Goal: Task Accomplishment & Management: Manage account settings

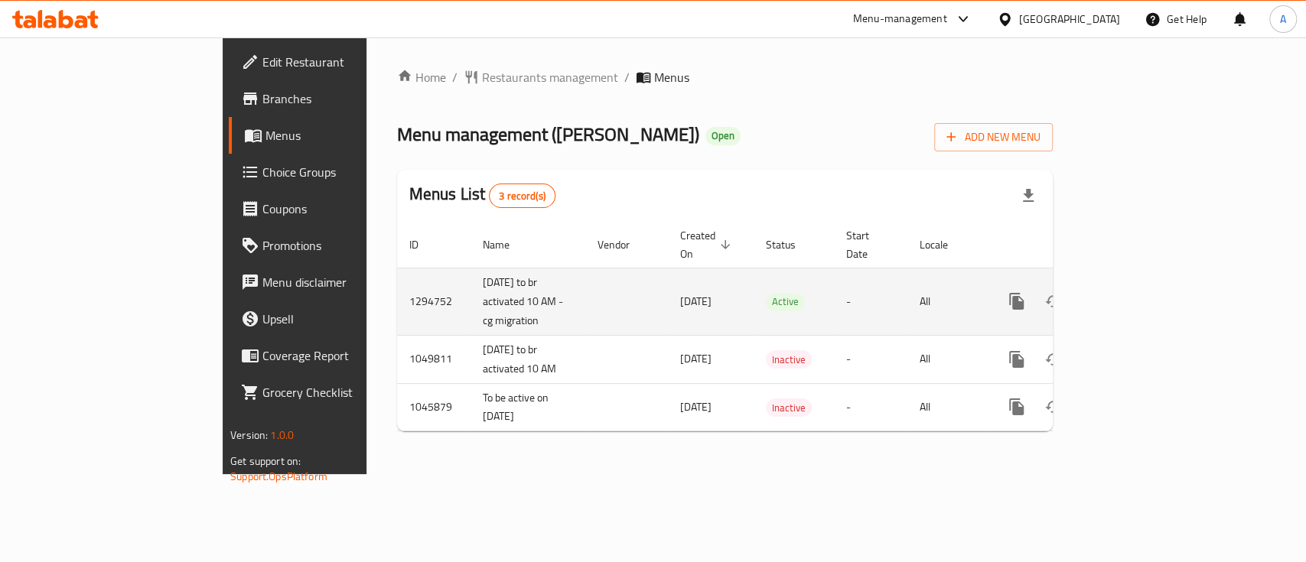
click at [1136, 292] on icon "enhanced table" at bounding box center [1126, 301] width 18 height 18
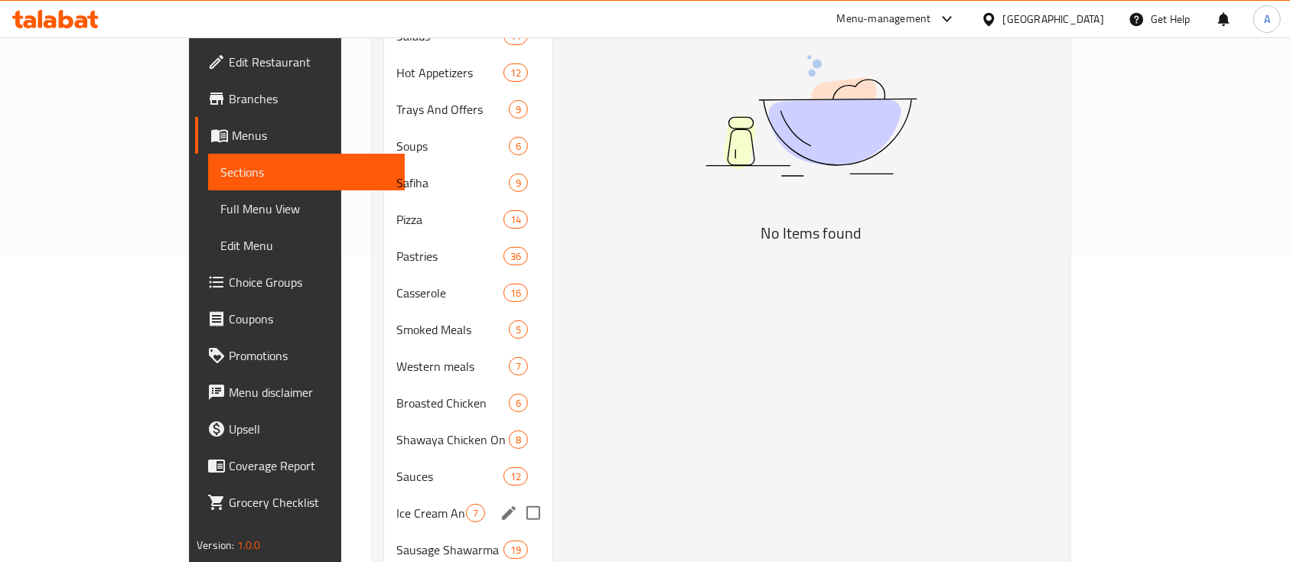
scroll to position [408, 0]
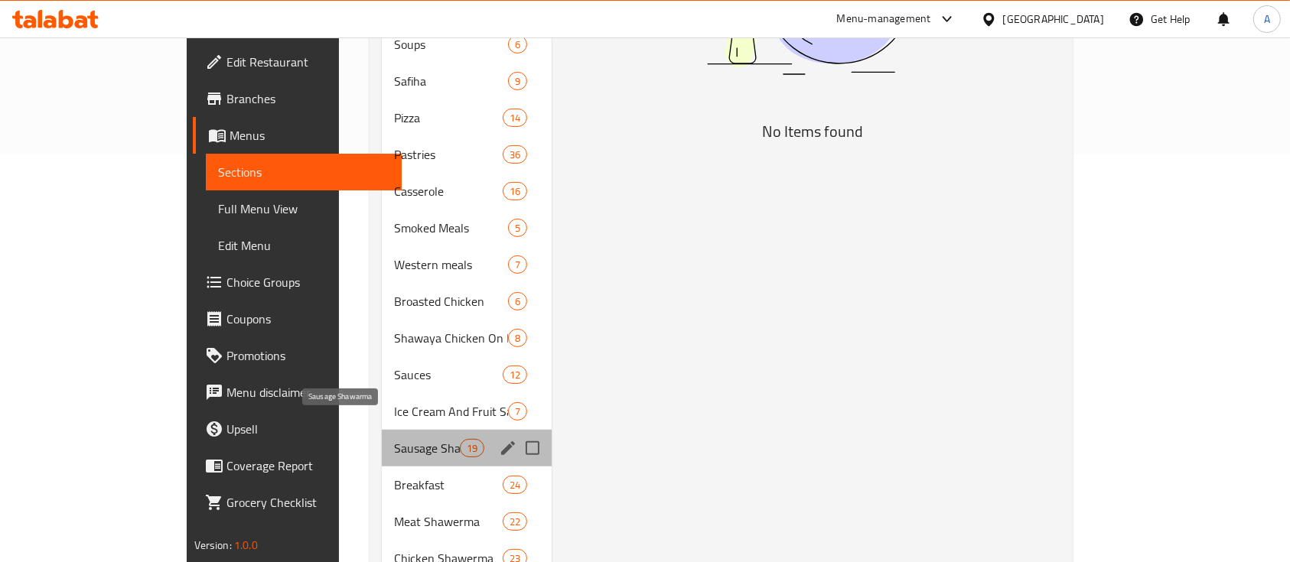
click at [394, 439] on span "Sausage Shawarma" at bounding box center [426, 448] width 65 height 18
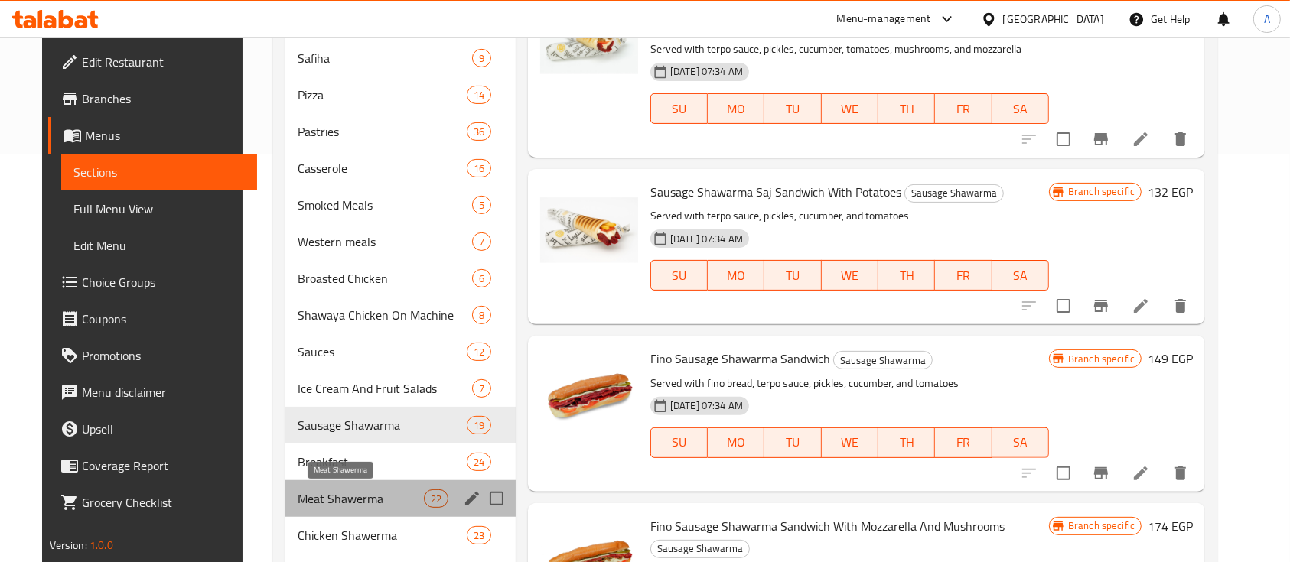
click at [336, 489] on span "Meat Shawerma" at bounding box center [360, 498] width 125 height 18
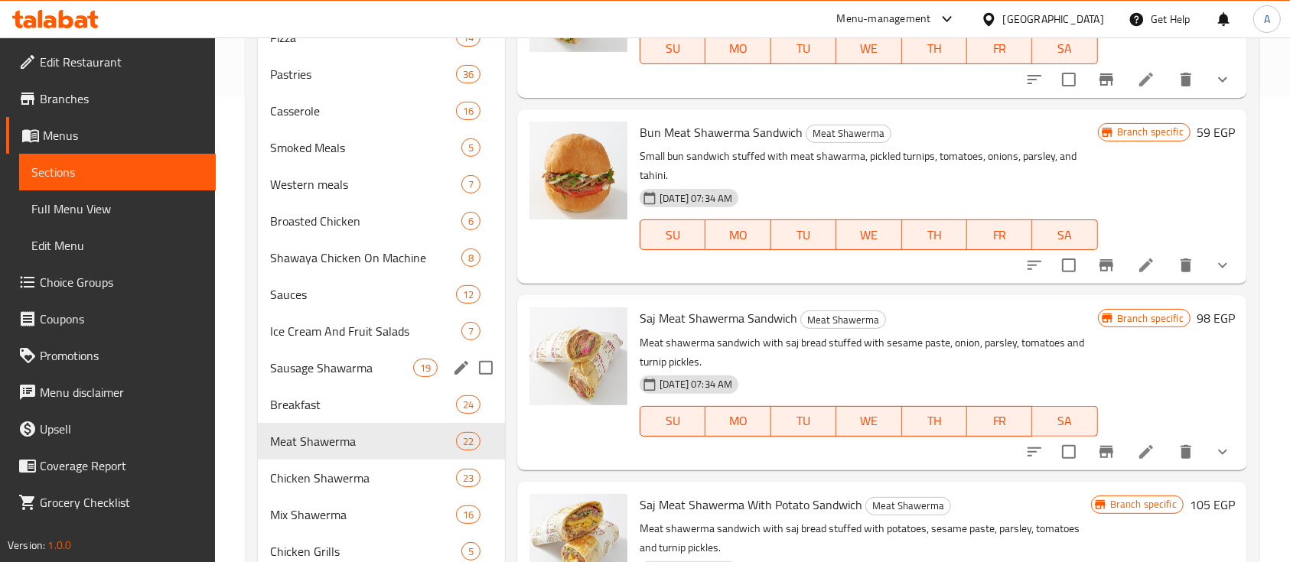
scroll to position [612, 0]
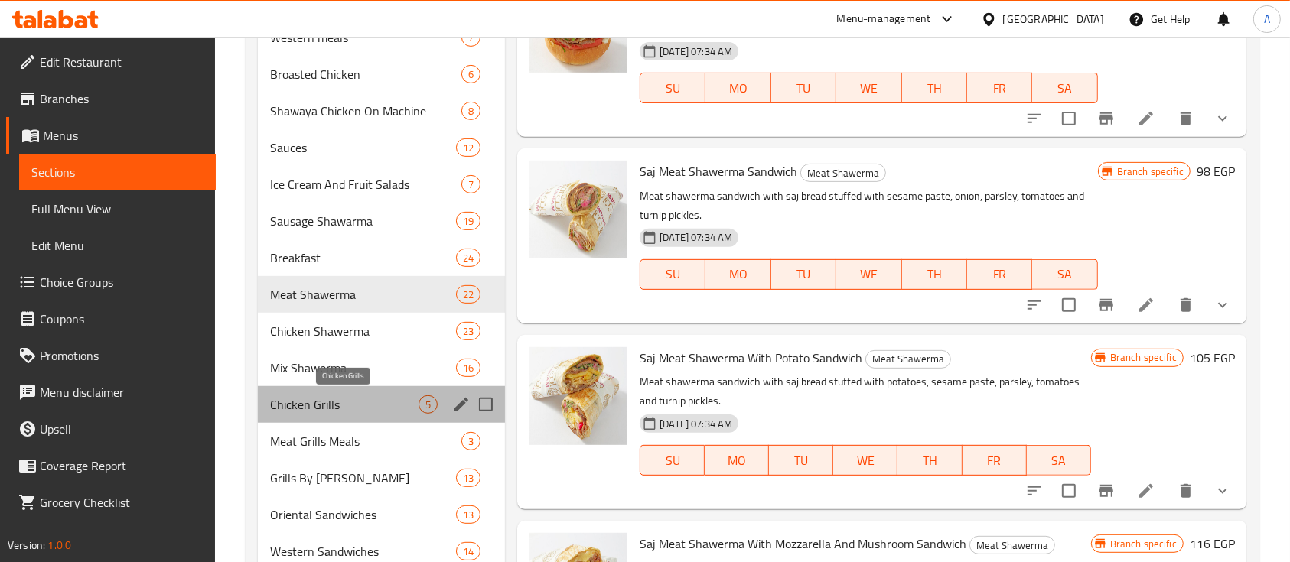
click at [312, 398] on span "Chicken Grills" at bounding box center [344, 404] width 148 height 18
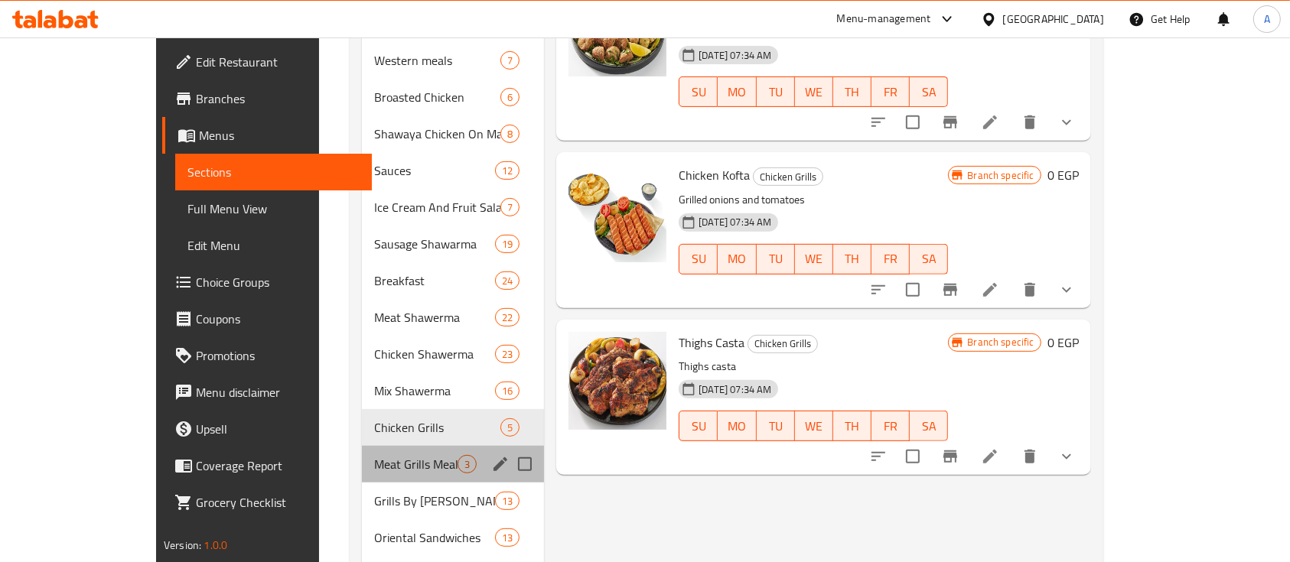
click at [362, 450] on div "Meat Grills Meals 3" at bounding box center [453, 464] width 182 height 37
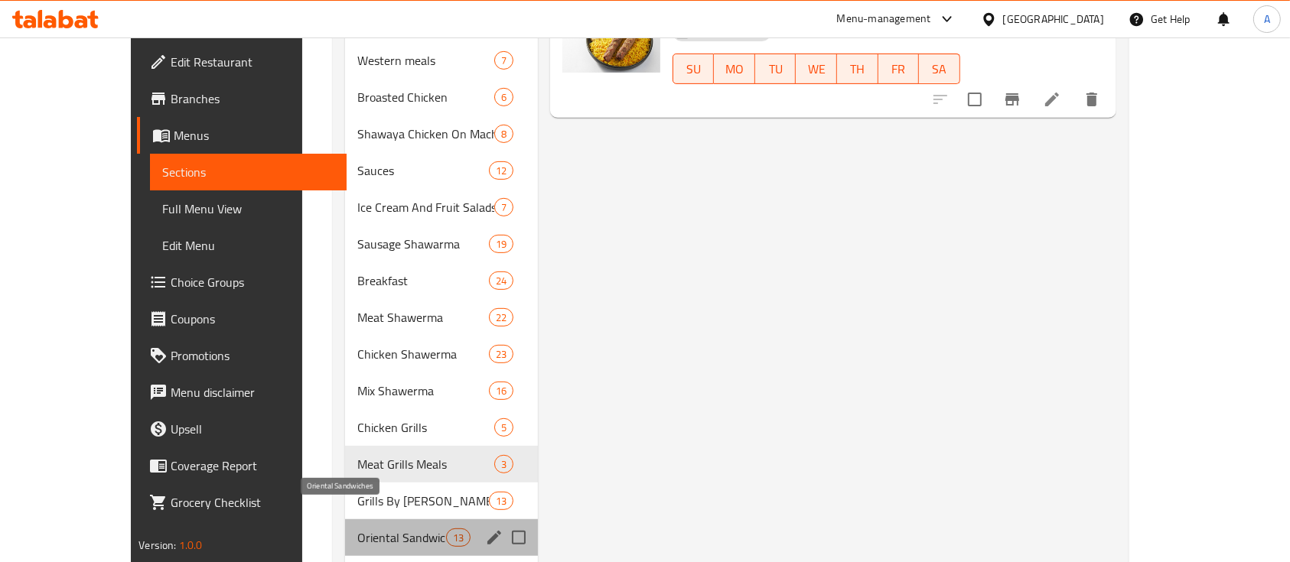
click at [357, 529] on span "Oriental Sandwiches" at bounding box center [401, 538] width 89 height 18
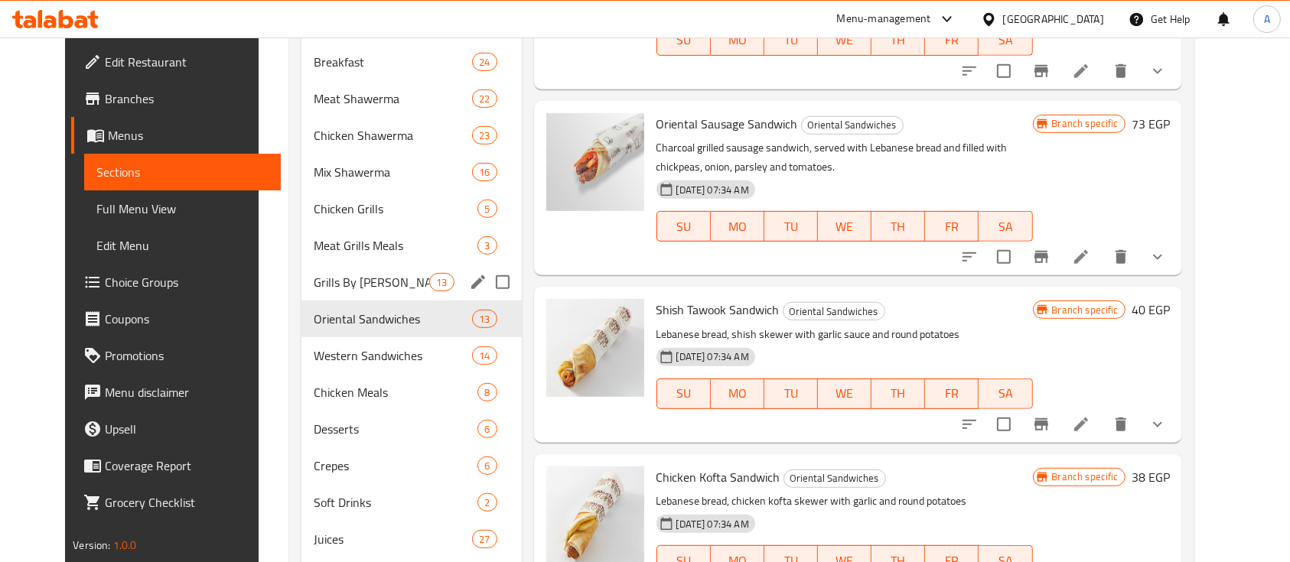
scroll to position [815, 0]
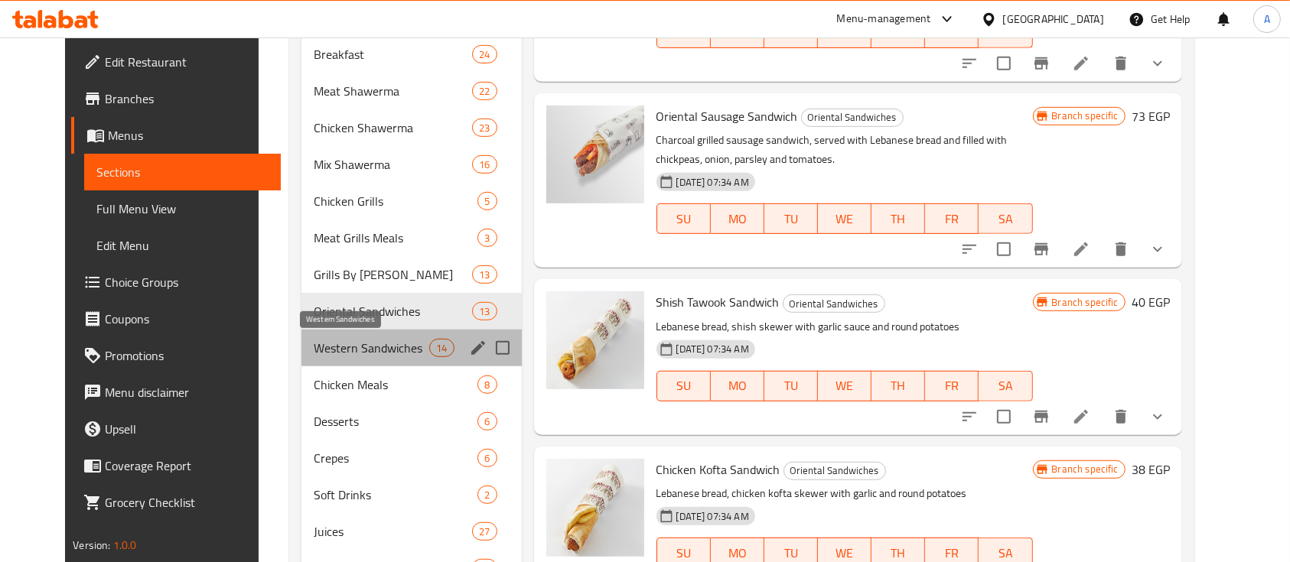
click at [391, 342] on span "Western Sandwiches" at bounding box center [371, 348] width 115 height 18
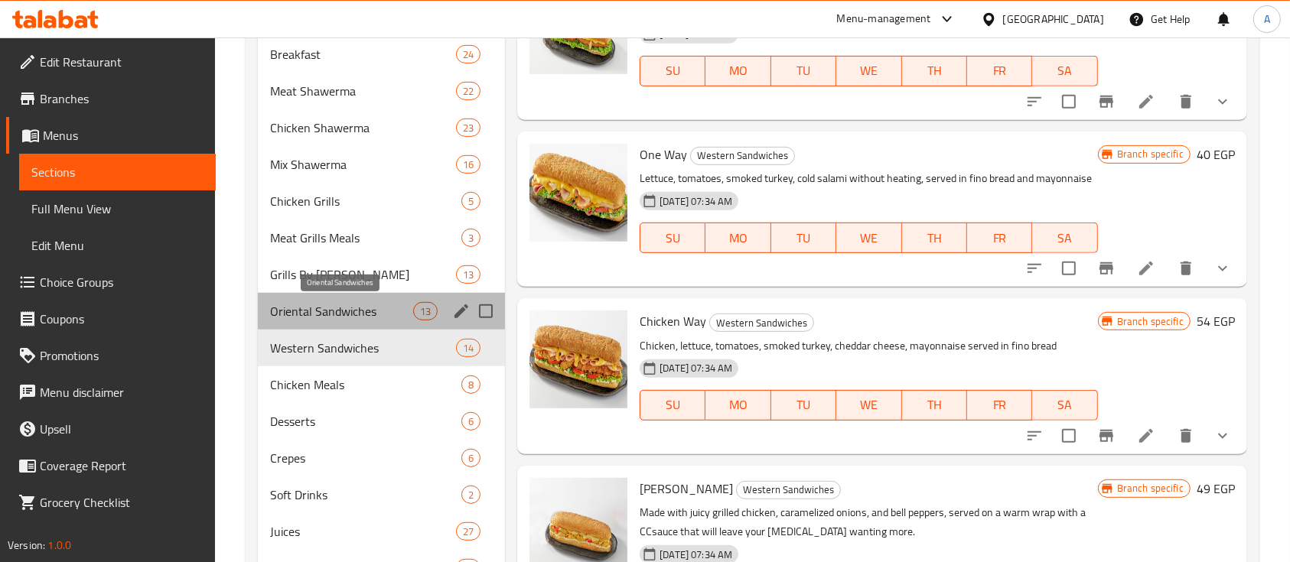
click at [375, 311] on span "Oriental Sandwiches" at bounding box center [341, 311] width 143 height 18
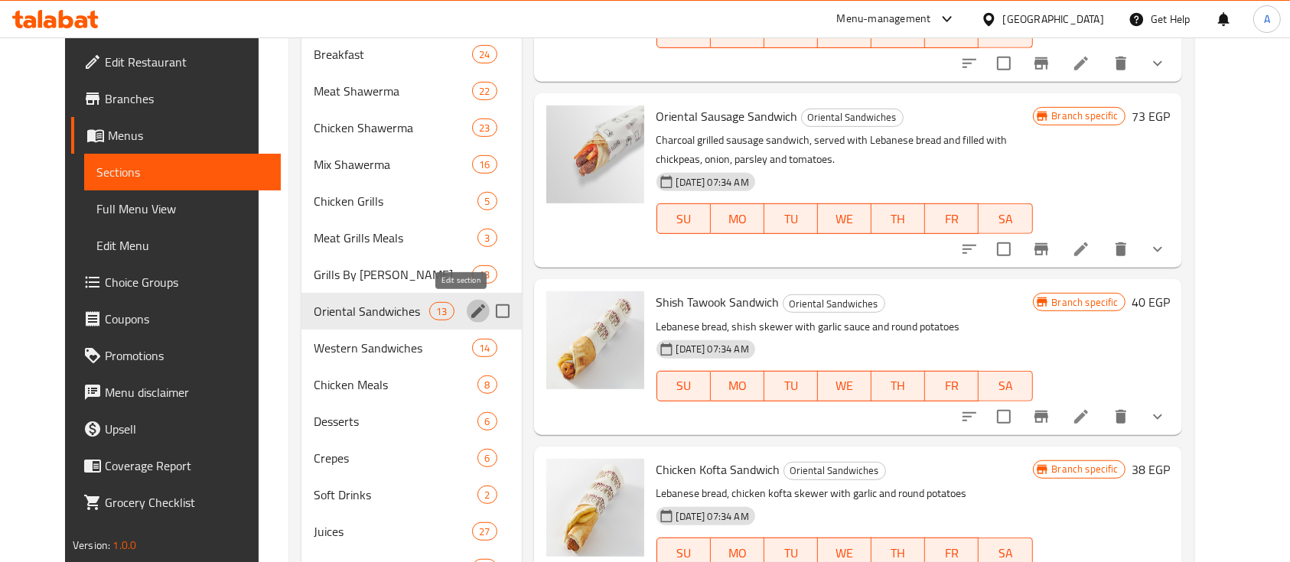
click at [469, 308] on icon "edit" at bounding box center [478, 311] width 18 height 18
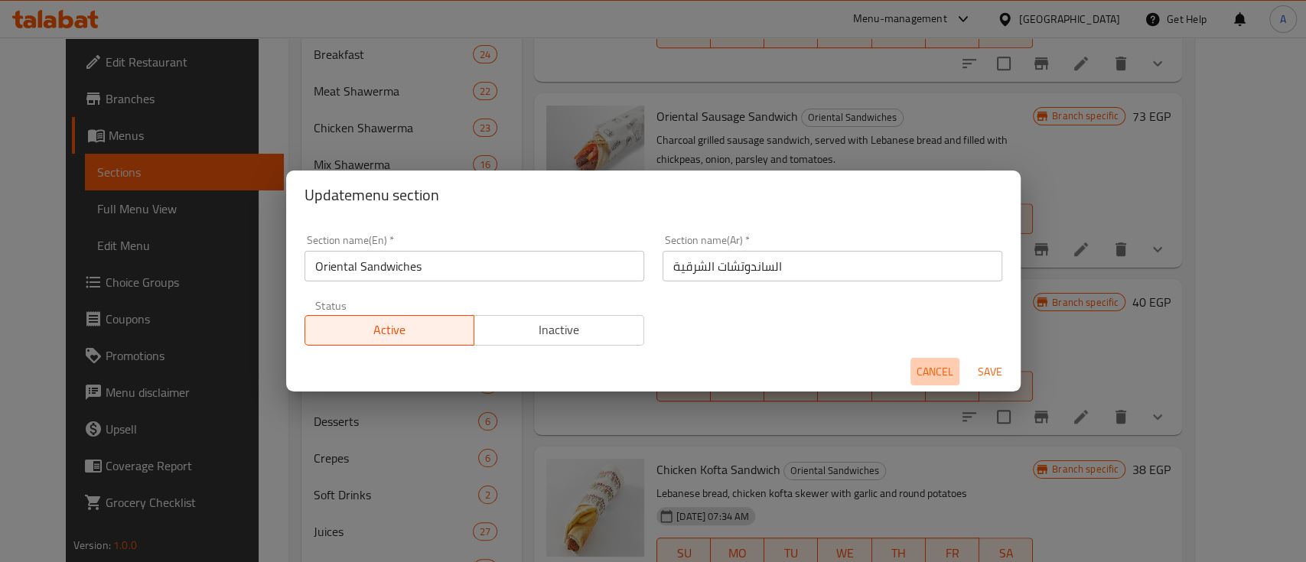
click at [929, 366] on span "Cancel" at bounding box center [934, 372] width 37 height 19
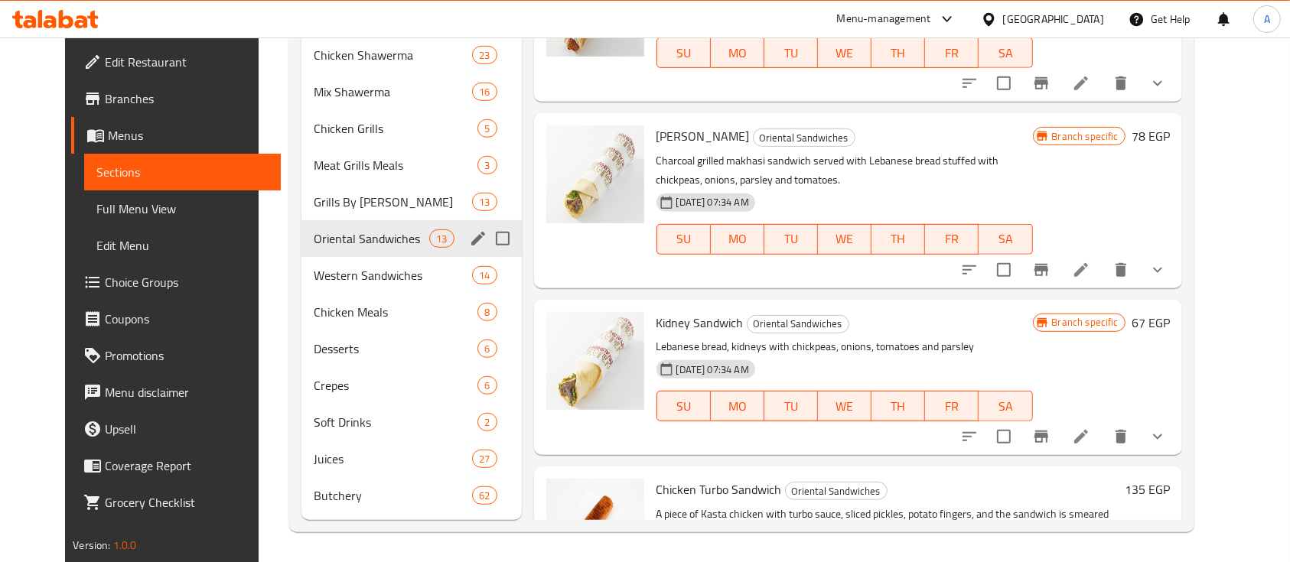
scroll to position [419, 0]
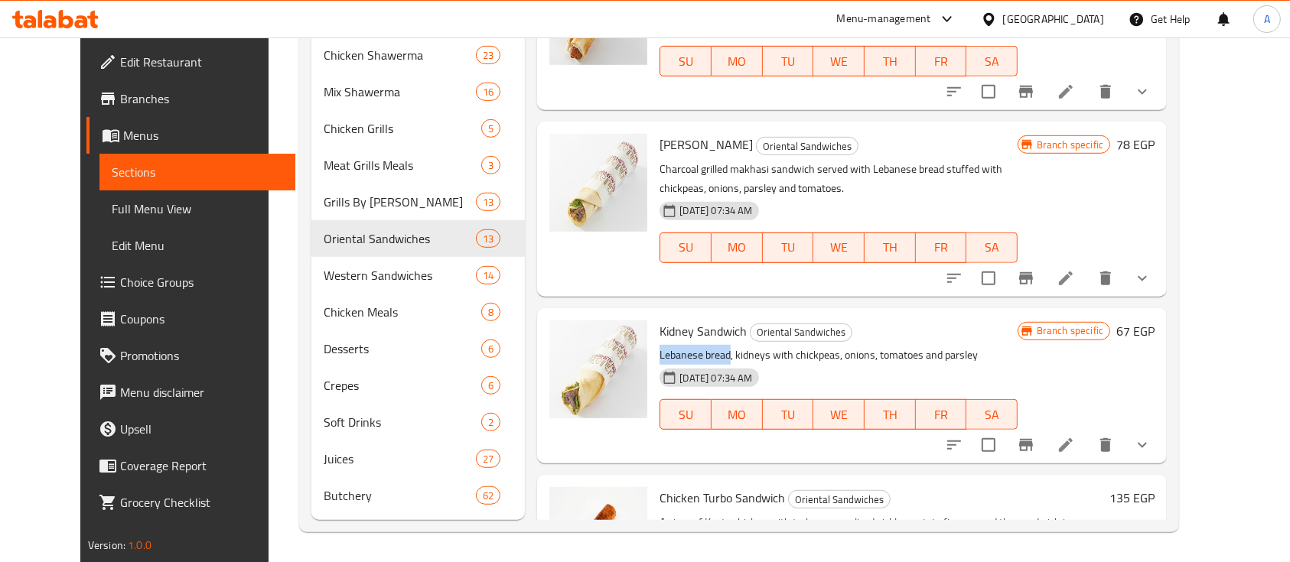
drag, startPoint x: 641, startPoint y: 334, endPoint x: 710, endPoint y: 336, distance: 68.9
click at [710, 346] on p "Lebanese bread, kidneys with chickpeas, onions, tomatoes and parsley" at bounding box center [837, 355] width 357 height 19
copy p "Lebanese bread"
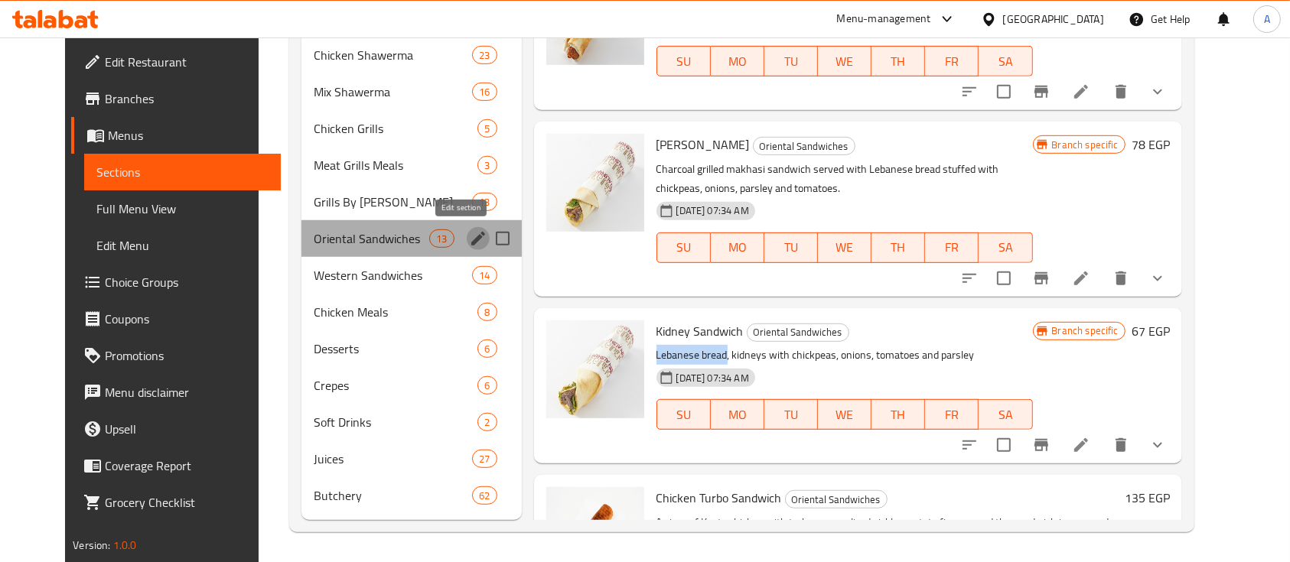
click at [469, 236] on icon "edit" at bounding box center [478, 238] width 18 height 18
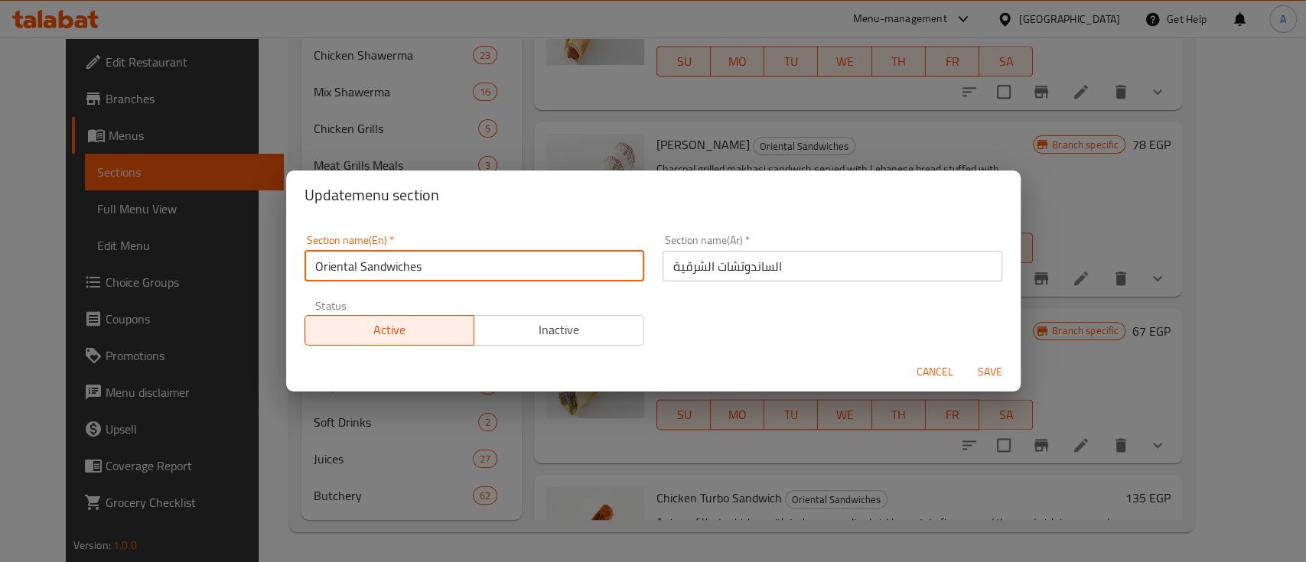
drag, startPoint x: 426, startPoint y: 266, endPoint x: 257, endPoint y: 255, distance: 169.4
click at [257, 255] on div "Update menu section Section name(En)   * Oriental Sandwiches Section name(En) *…" at bounding box center [653, 281] width 1306 height 562
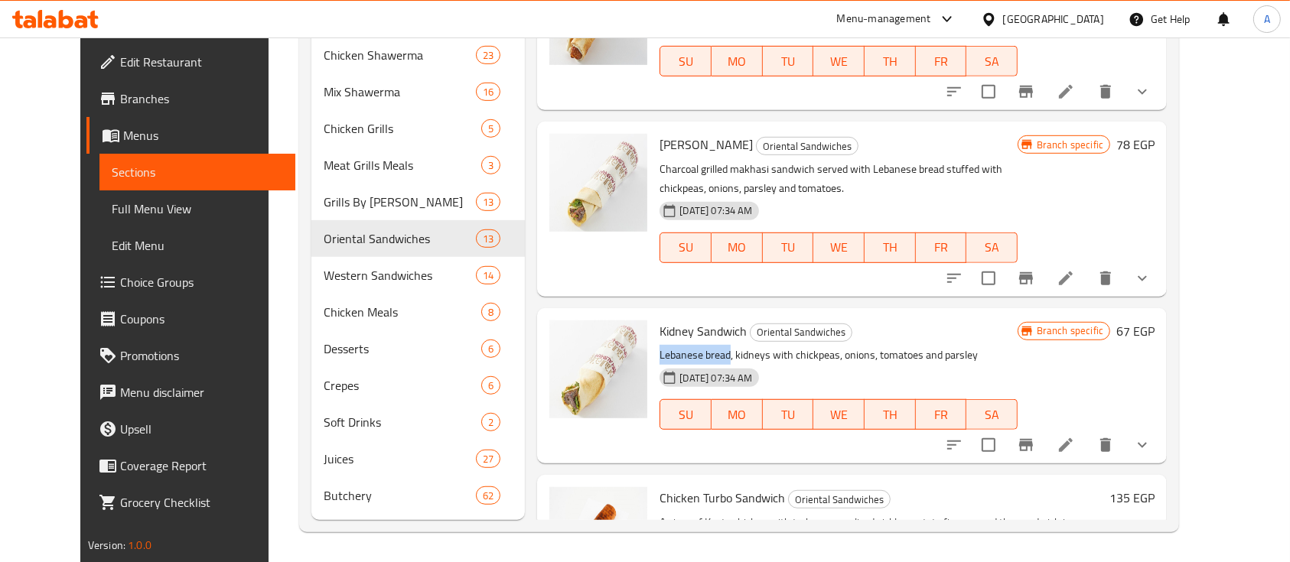
drag, startPoint x: 639, startPoint y: 335, endPoint x: 709, endPoint y: 336, distance: 69.6
click at [709, 346] on p "Lebanese bread, kidneys with chickpeas, onions, tomatoes and parsley" at bounding box center [837, 355] width 357 height 19
copy p "Lebanese bread"
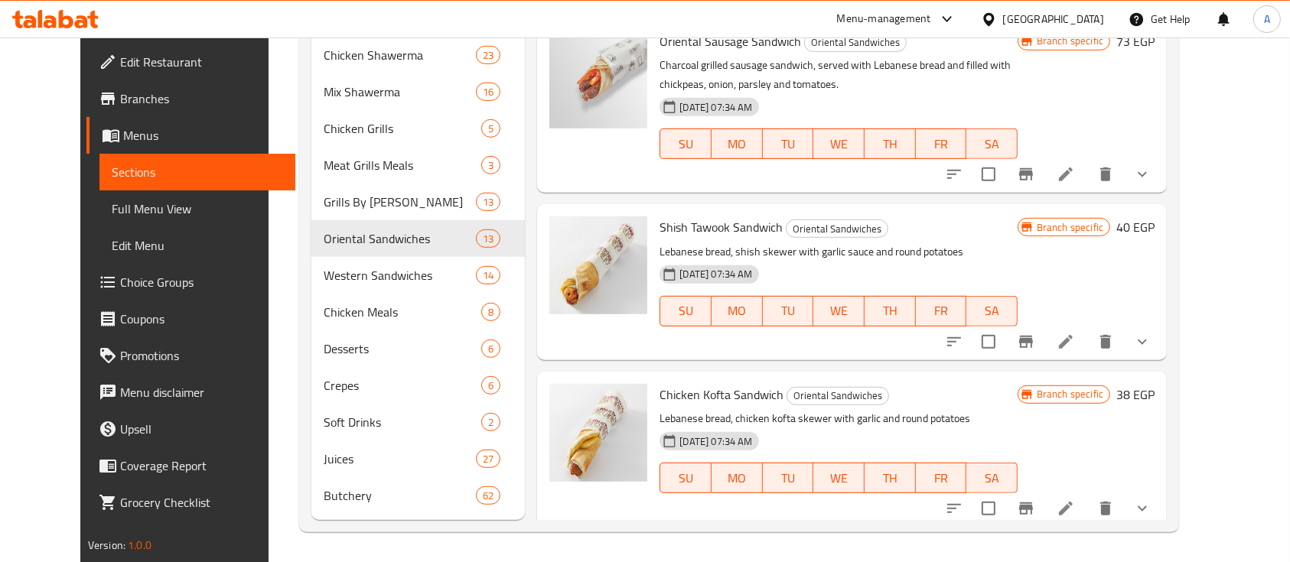
scroll to position [0, 0]
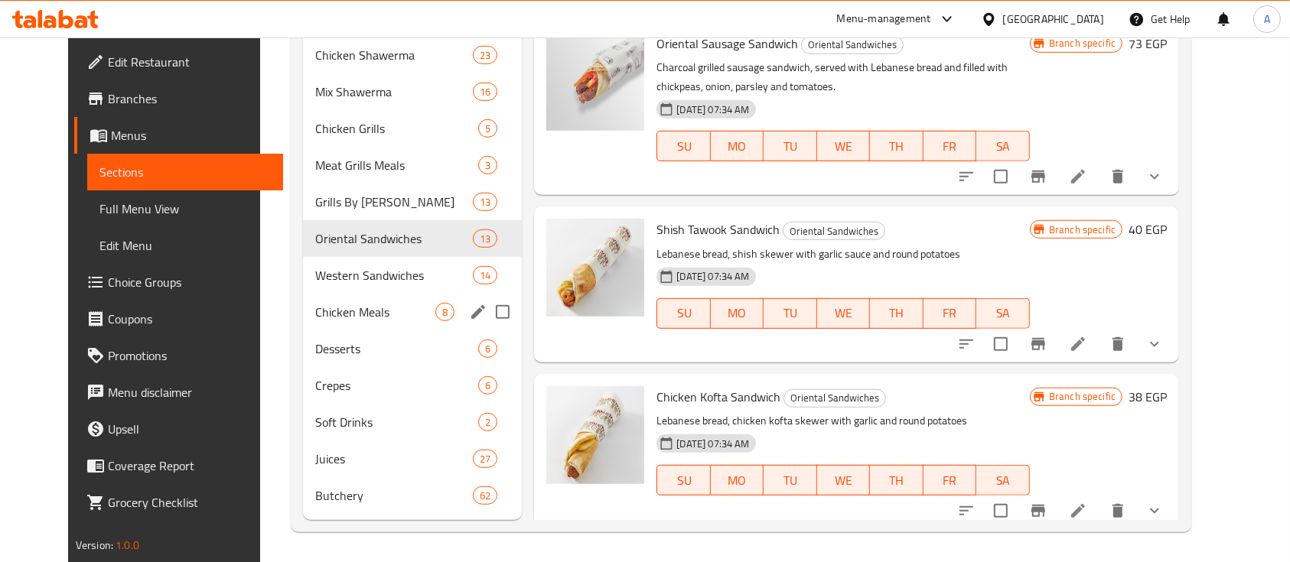
click at [367, 294] on div "Chicken Meals 8" at bounding box center [412, 312] width 219 height 37
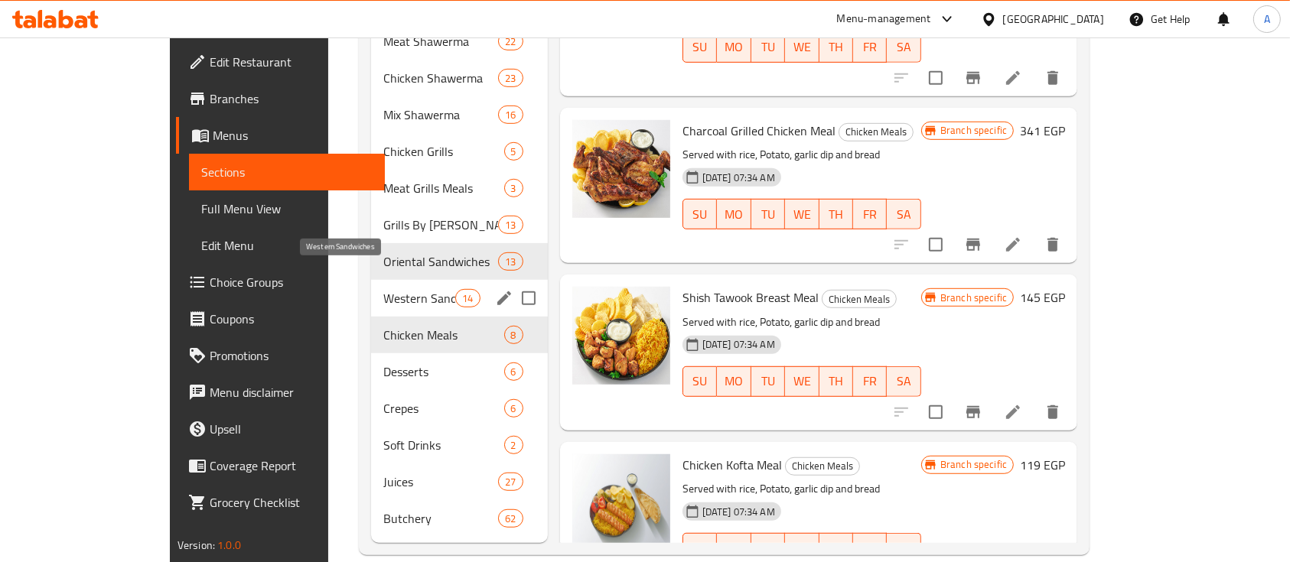
click at [383, 289] on span "Western Sandwiches" at bounding box center [419, 298] width 73 height 18
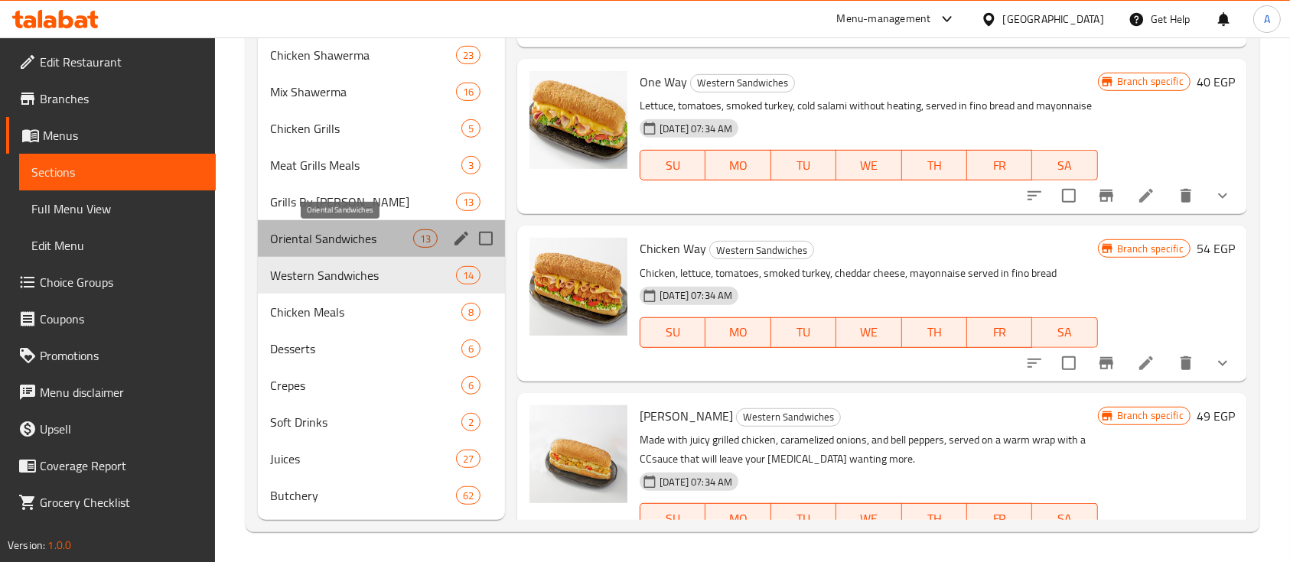
click at [300, 242] on span "Oriental Sandwiches" at bounding box center [341, 238] width 143 height 18
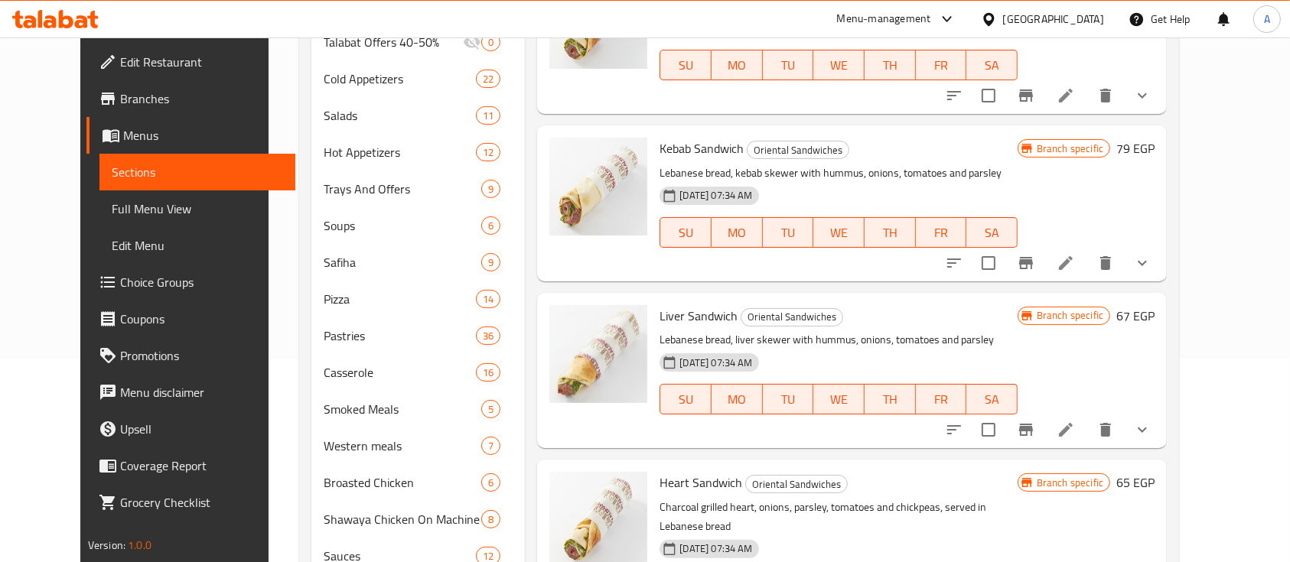
scroll to position [102, 0]
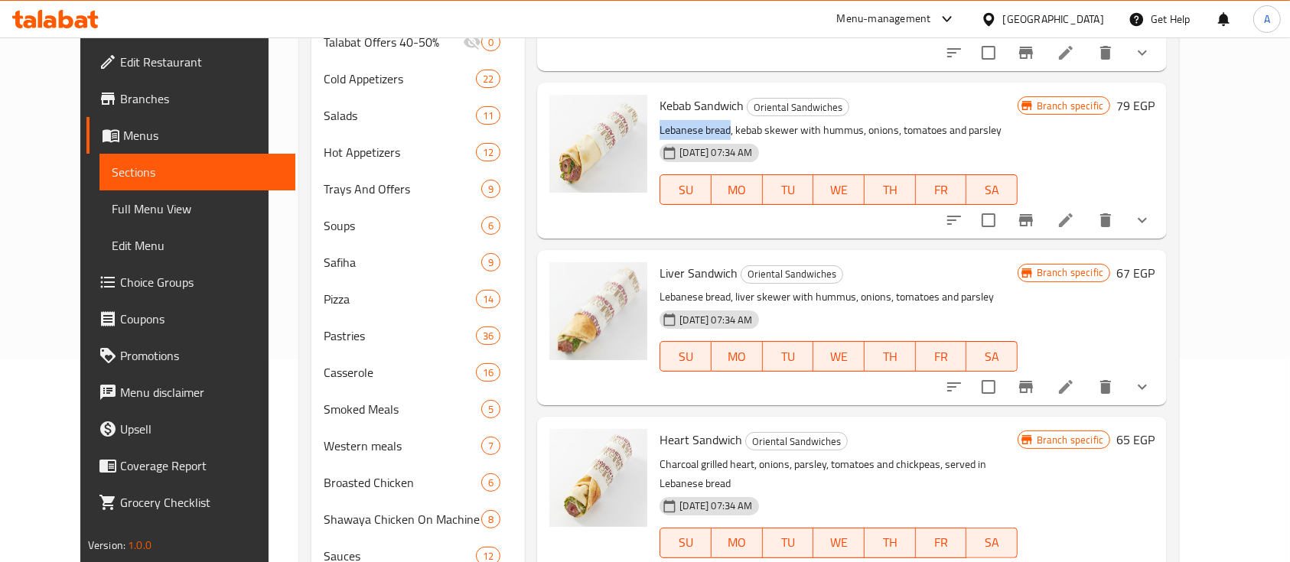
drag, startPoint x: 673, startPoint y: 122, endPoint x: 708, endPoint y: 119, distance: 35.3
click at [708, 119] on div "Kebab Sandwich Oriental Sandwiches Lebanese bread, kebab skewer with hummus, on…" at bounding box center [837, 160] width 369 height 143
copy p "Lebanese bread"
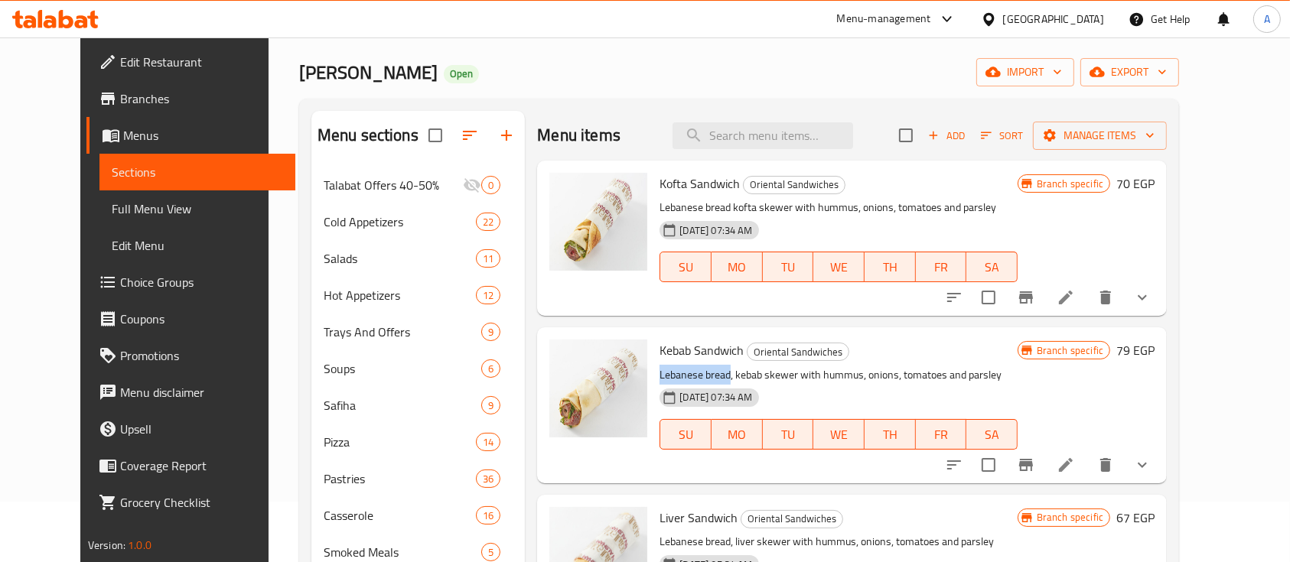
scroll to position [0, 0]
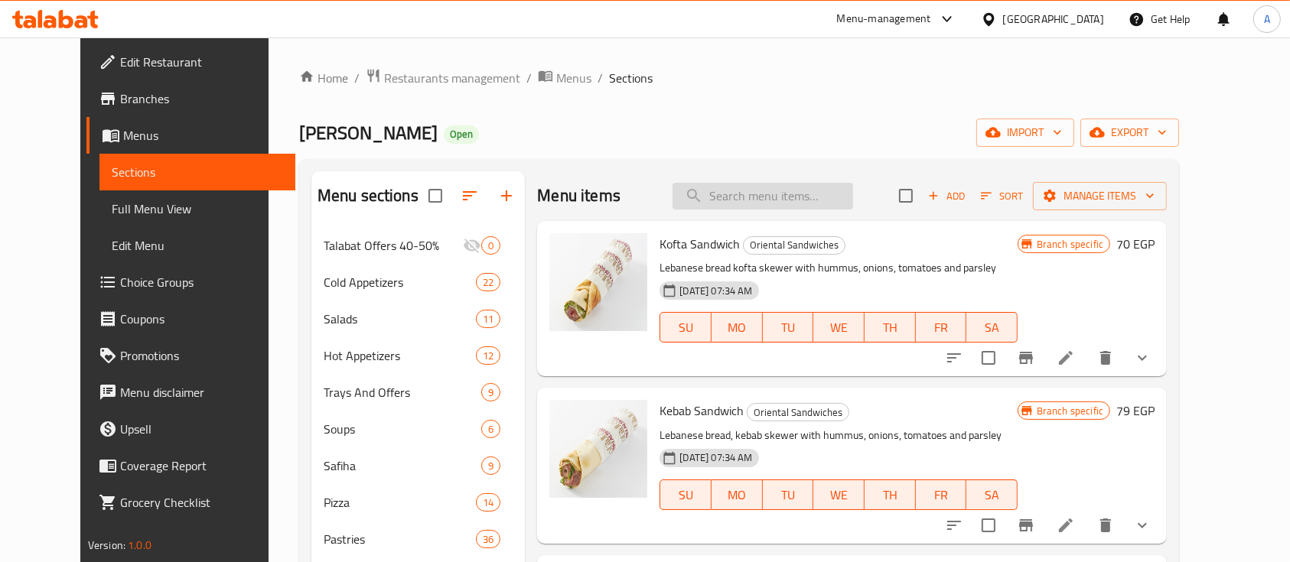
click at [792, 192] on input "search" at bounding box center [762, 196] width 181 height 27
paste input "Lebanese bread"
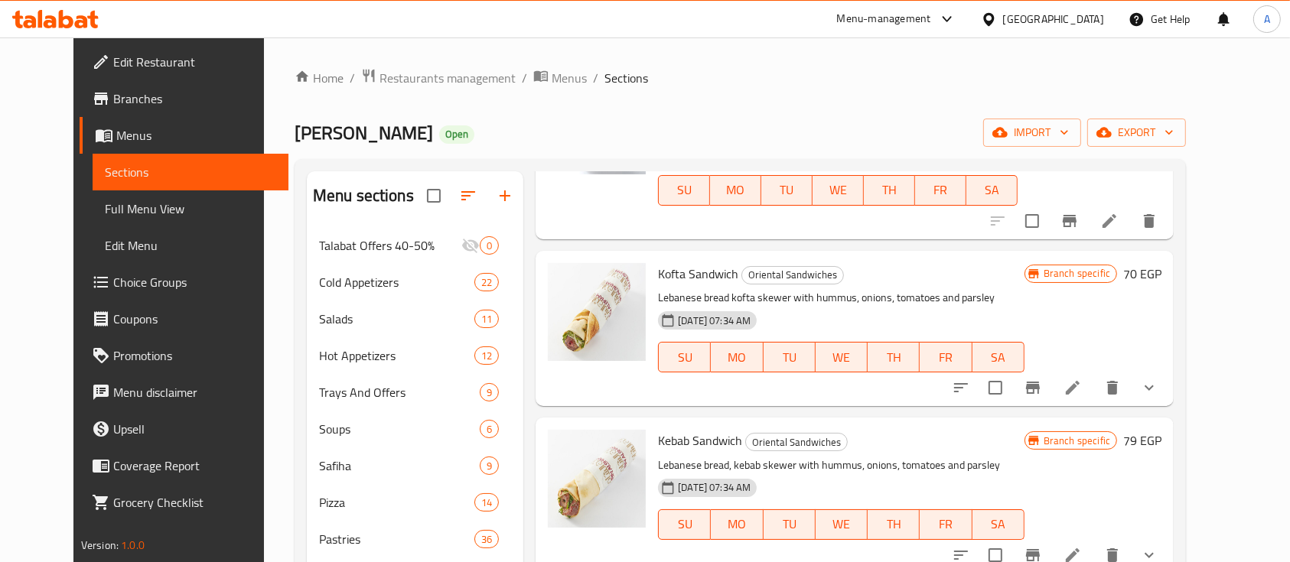
scroll to position [815, 0]
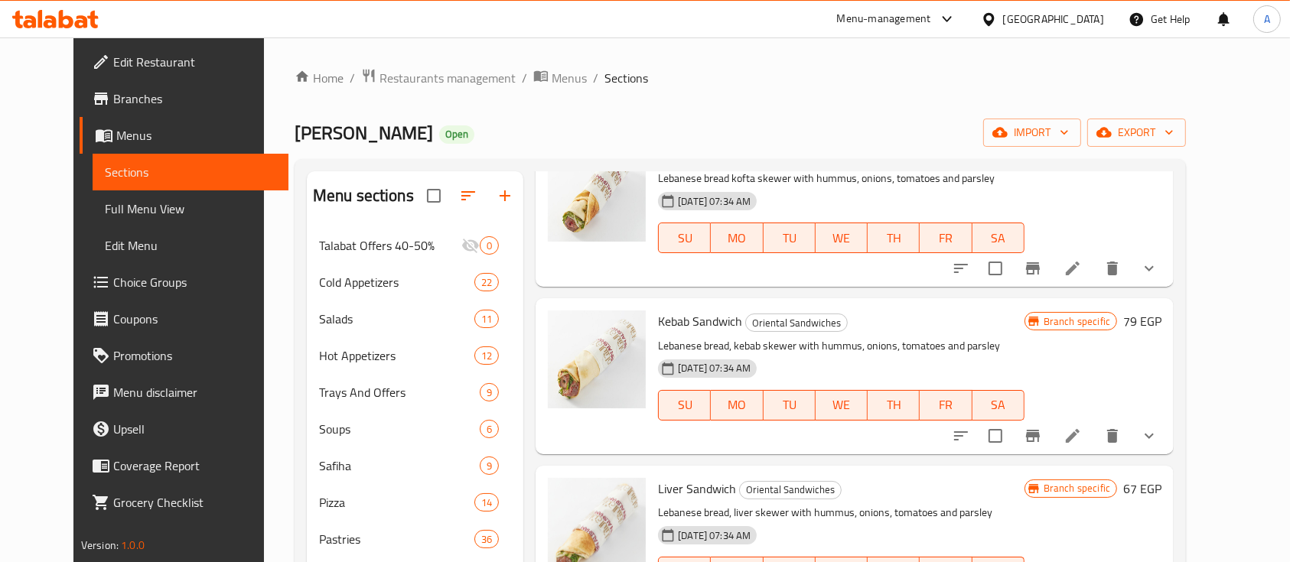
type input "Lebanese bread"
click at [379, 72] on span "Restaurants management" at bounding box center [447, 78] width 136 height 18
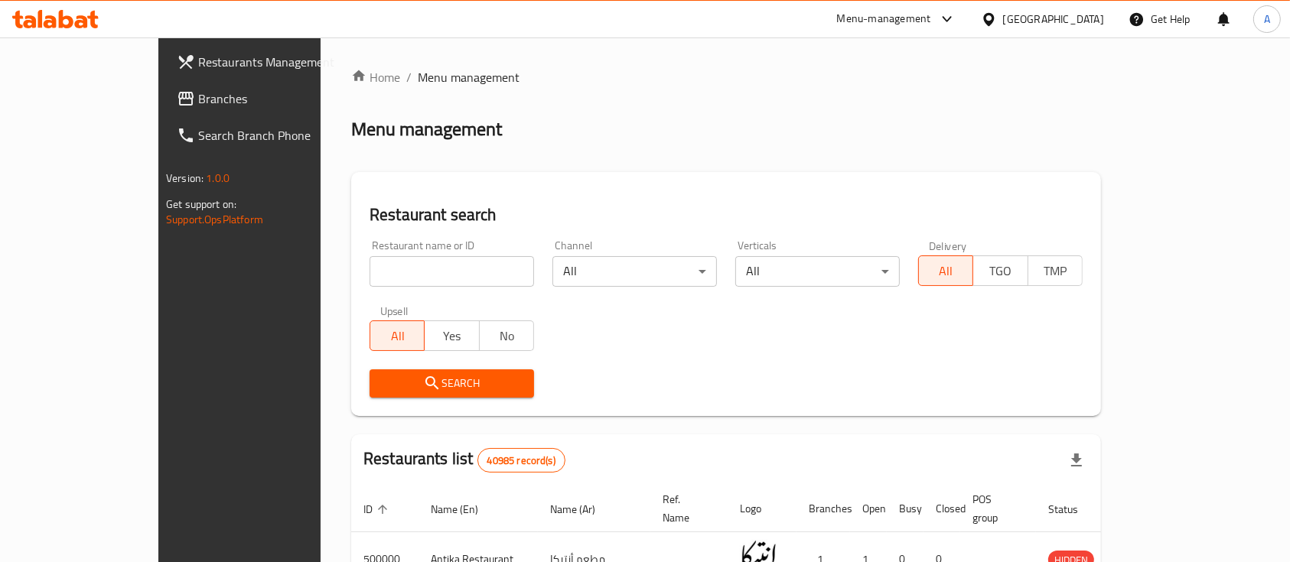
click at [385, 288] on div "Restaurant name or ID Restaurant name or ID" at bounding box center [451, 263] width 183 height 65
click at [369, 254] on div "Restaurant name or ID Restaurant name or ID" at bounding box center [451, 263] width 164 height 47
click at [392, 279] on input "search" at bounding box center [451, 271] width 164 height 31
paste input "510579"
type input "510579"
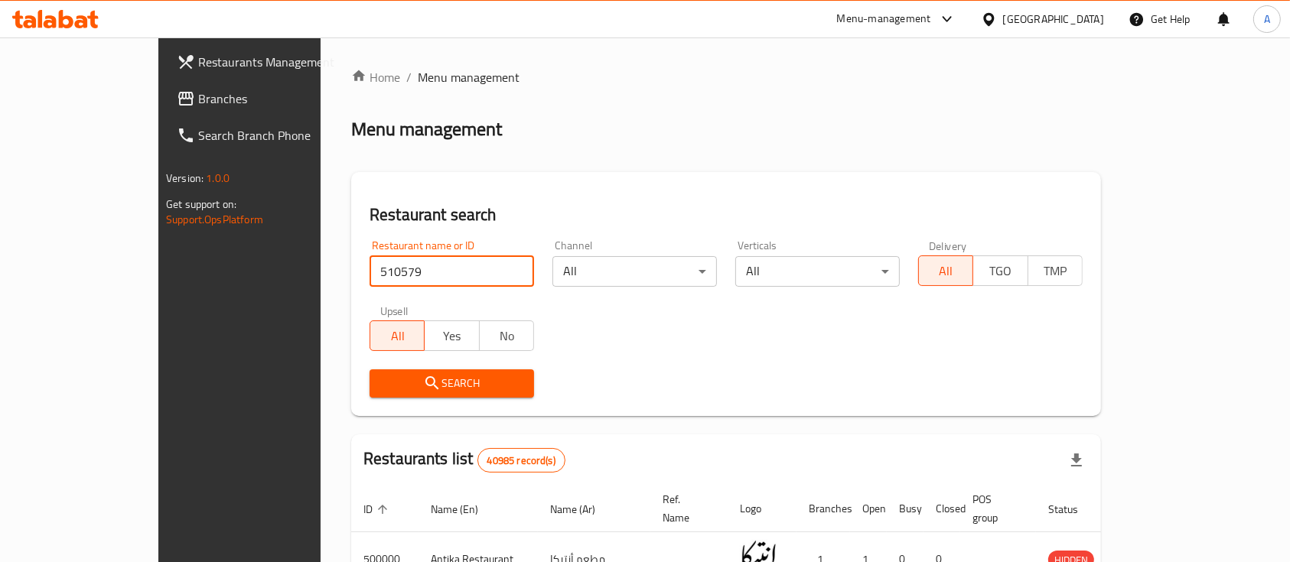
click button "Search" at bounding box center [451, 383] width 164 height 28
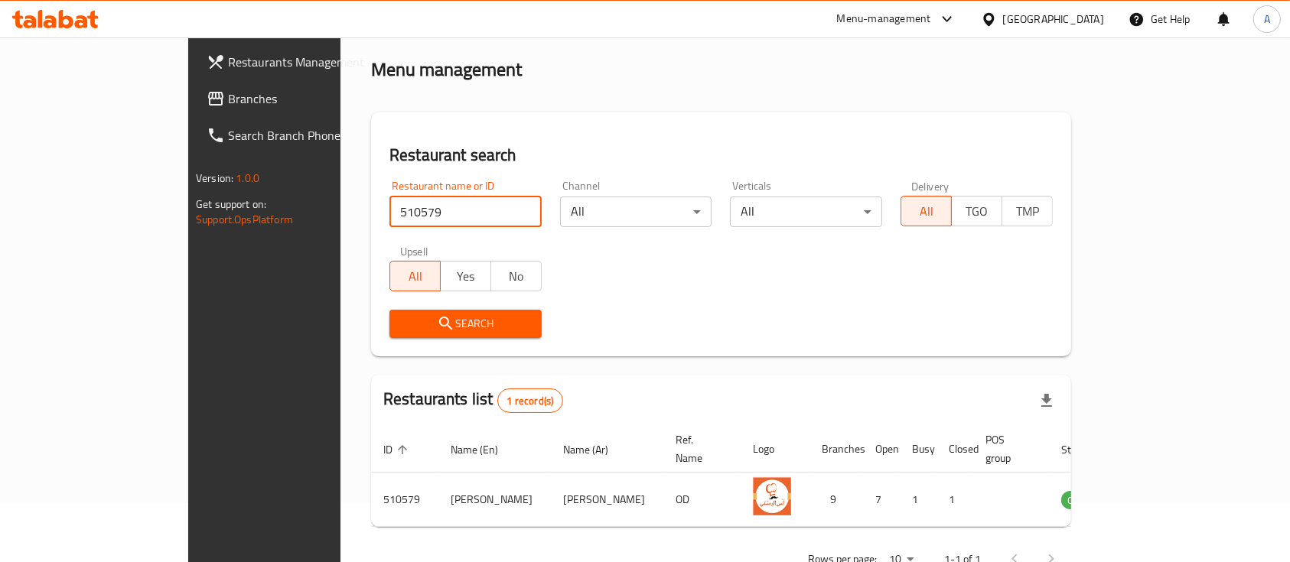
scroll to position [89, 0]
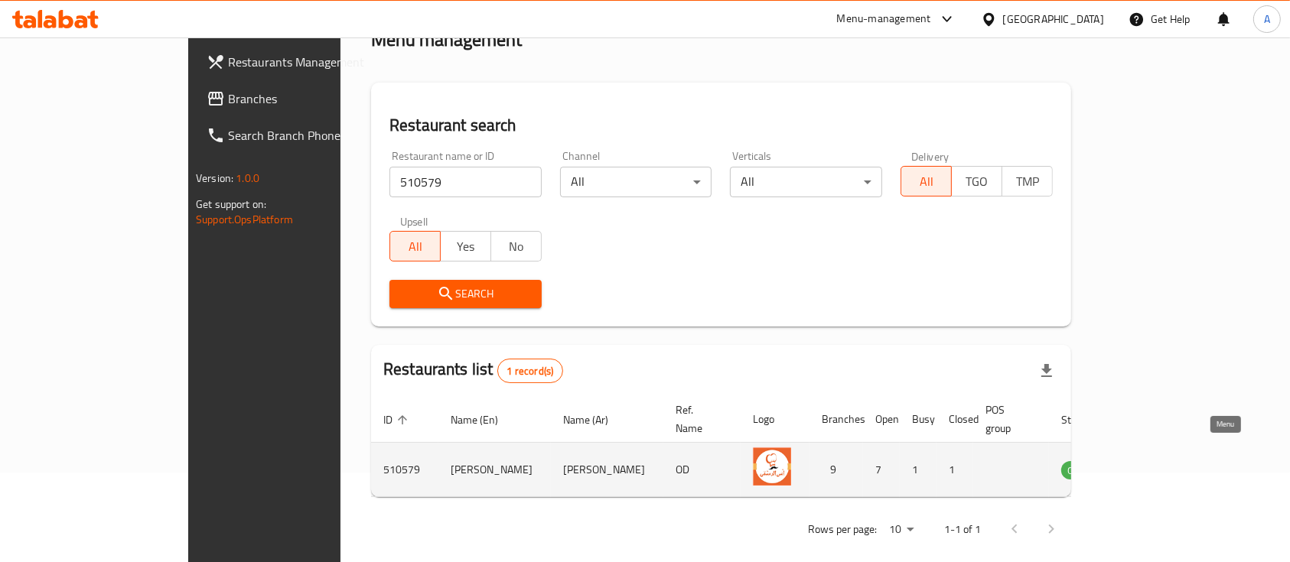
click at [1159, 464] on icon "enhanced table" at bounding box center [1150, 470] width 17 height 13
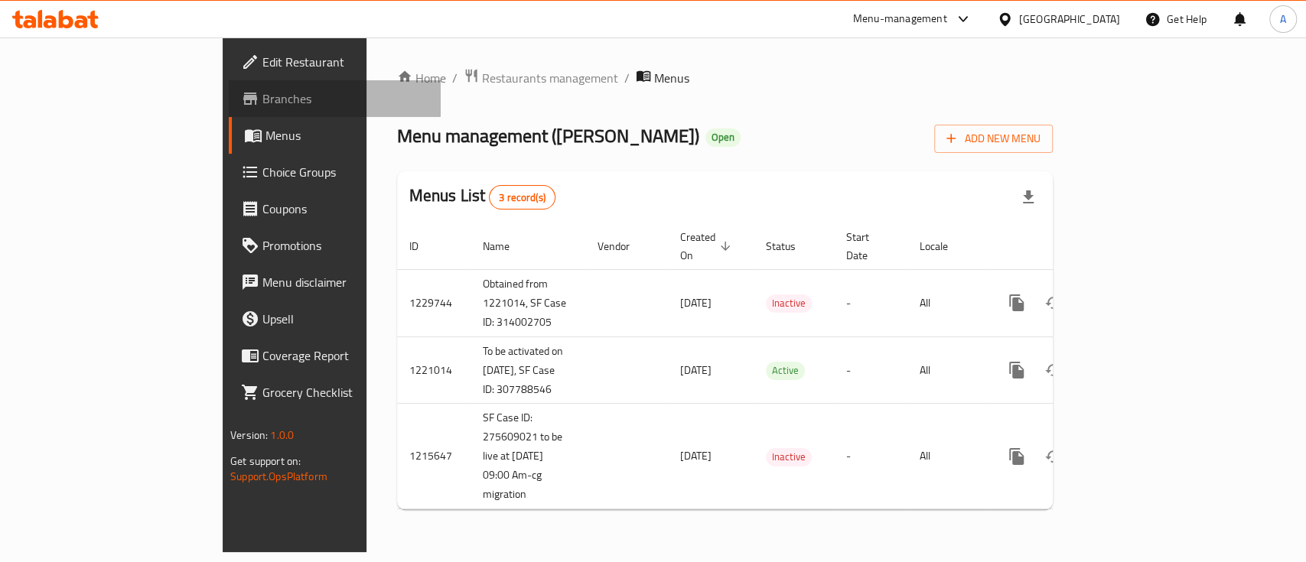
click at [262, 94] on span "Branches" at bounding box center [345, 98] width 166 height 18
